Goal: Transaction & Acquisition: Purchase product/service

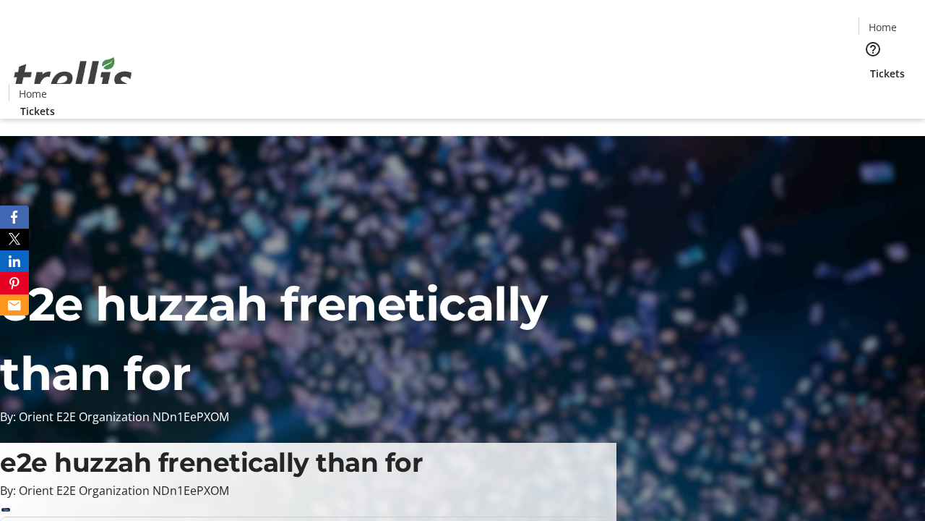
click at [870, 66] on span "Tickets" at bounding box center [887, 73] width 35 height 15
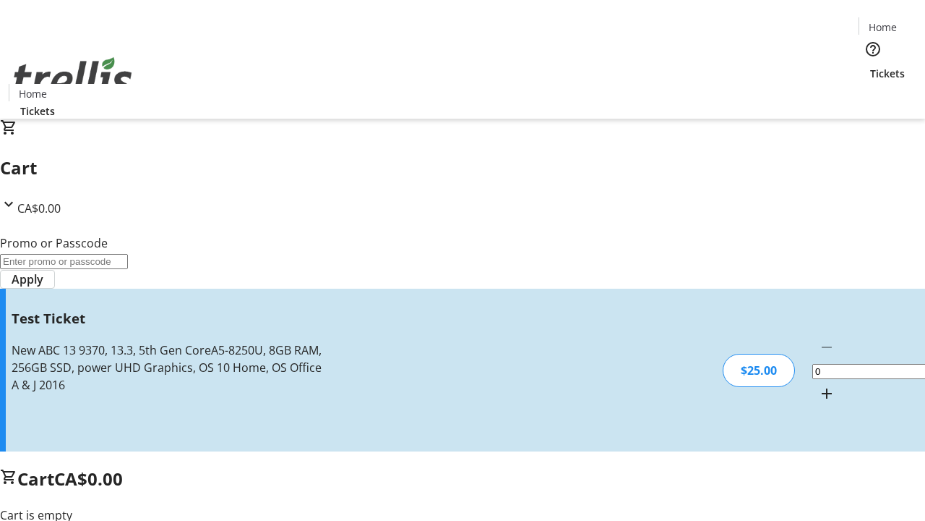
click at [818, 385] on mat-icon "Increment by one" at bounding box center [826, 393] width 17 height 17
type input "1"
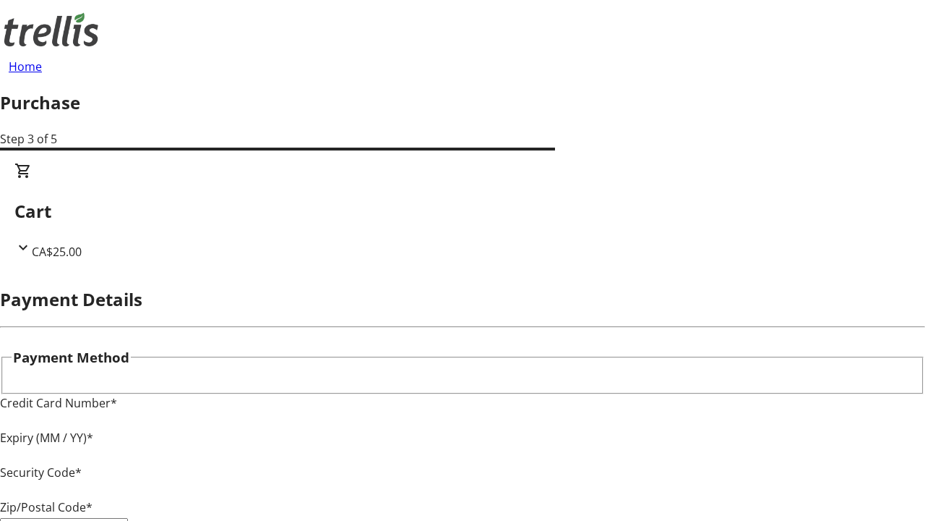
type input "V1Y 0C2"
